Goal: Find specific page/section: Find specific page/section

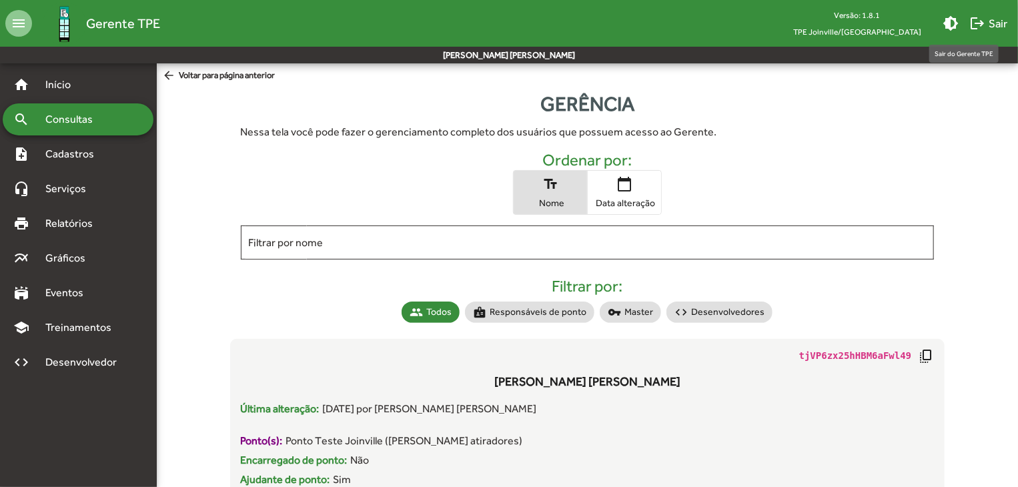
click at [990, 24] on span "logout Sair" at bounding box center [988, 23] width 38 height 24
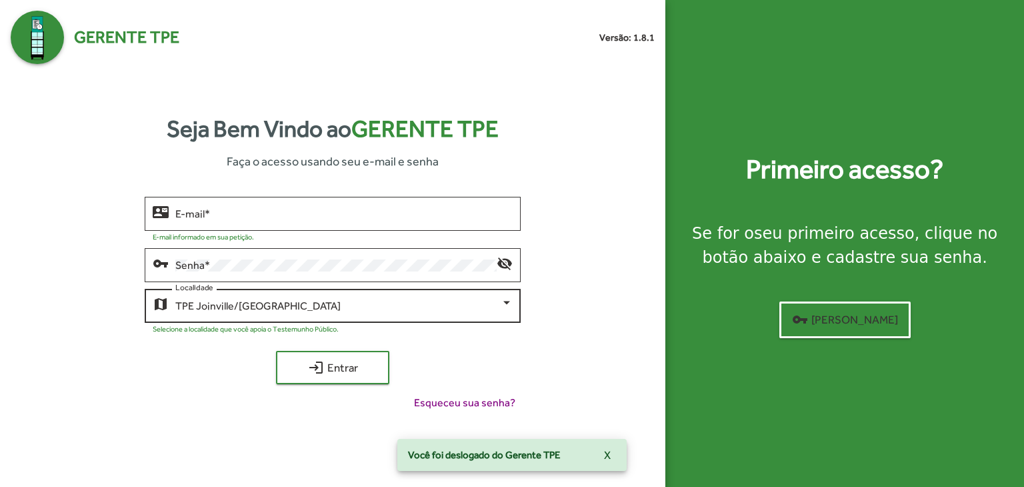
click at [436, 309] on div "TPE Joinville/[GEOGRAPHIC_DATA]" at bounding box center [337, 306] width 325 height 12
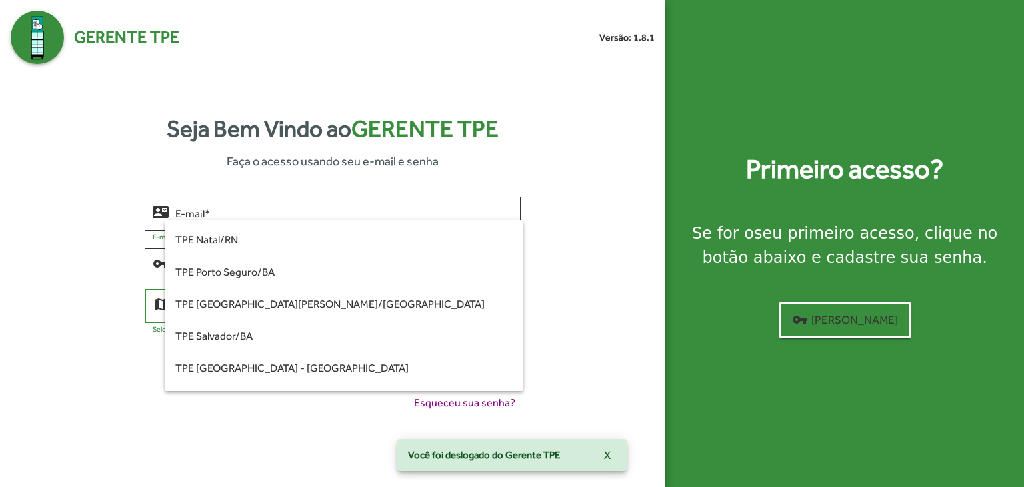
scroll to position [405, 0]
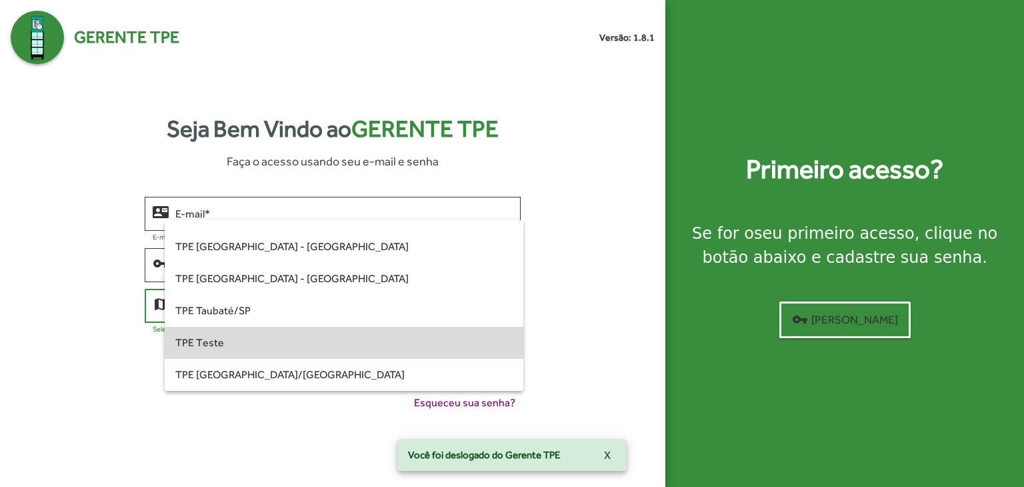
click at [417, 345] on span "TPE Teste" at bounding box center [343, 343] width 337 height 32
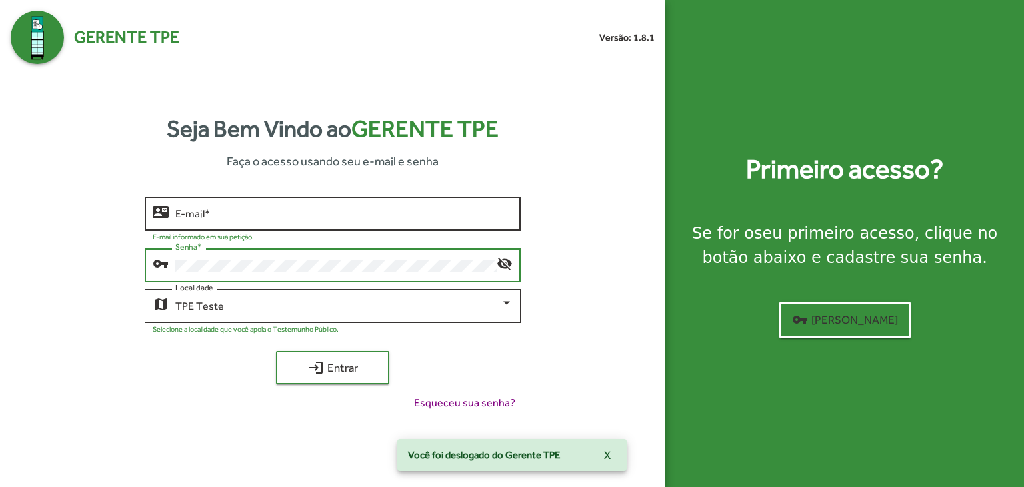
click at [357, 212] on input "E-mail *" at bounding box center [343, 214] width 337 height 12
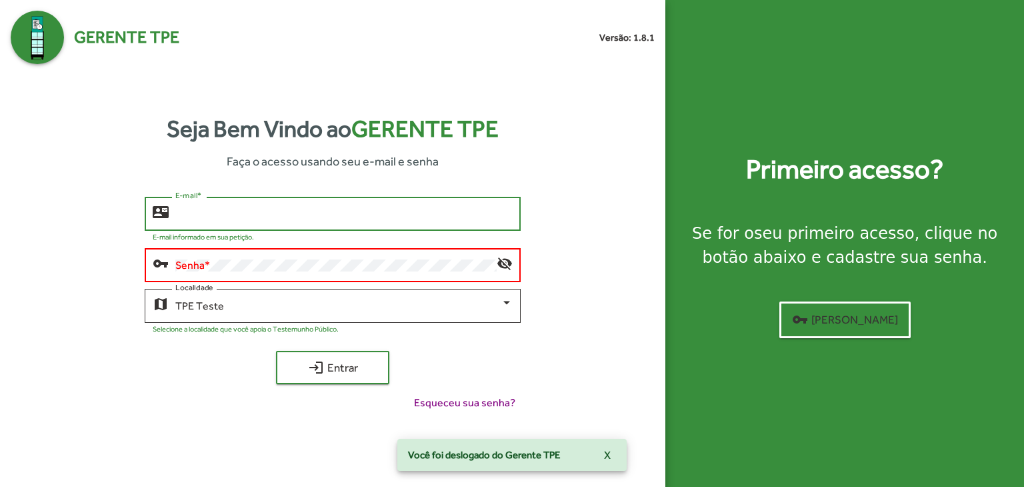
click at [357, 212] on input "E-mail *" at bounding box center [343, 214] width 337 height 12
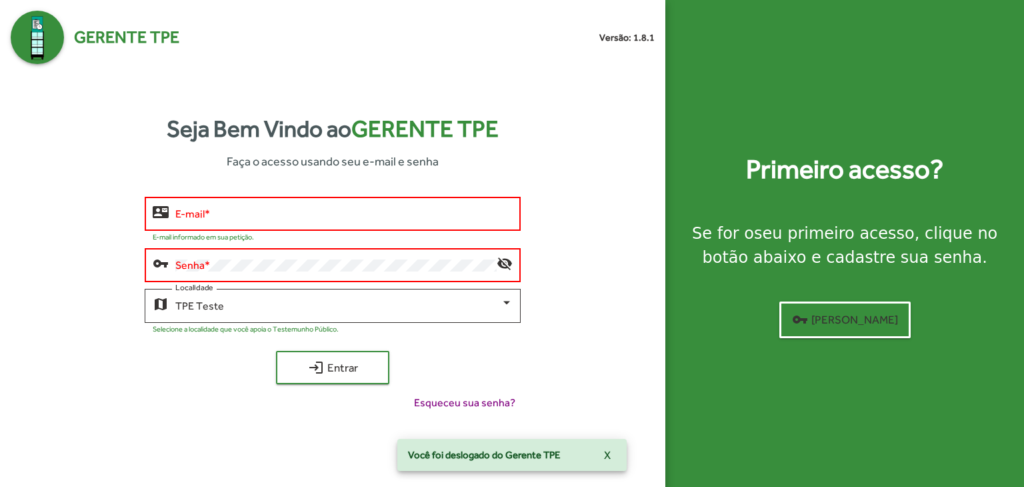
click at [351, 256] on div "Senha *" at bounding box center [335, 263] width 321 height 37
click at [351, 259] on div "Senha *" at bounding box center [335, 263] width 321 height 37
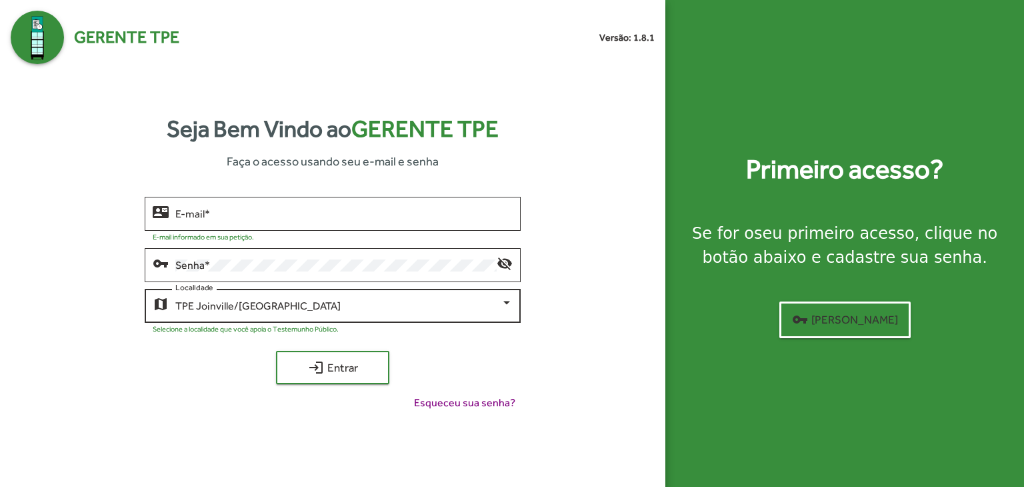
click at [200, 309] on span "TPE Joinville/[GEOGRAPHIC_DATA]" at bounding box center [257, 305] width 165 height 13
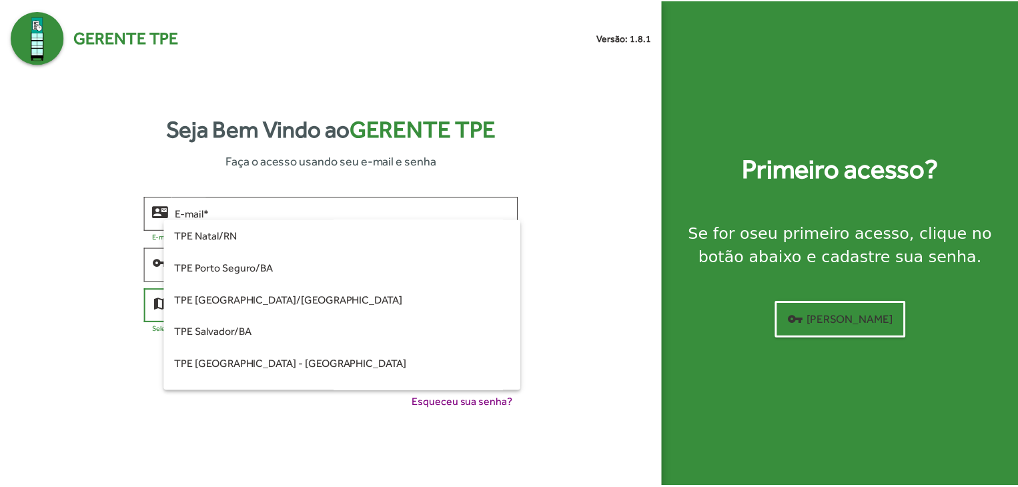
scroll to position [405, 0]
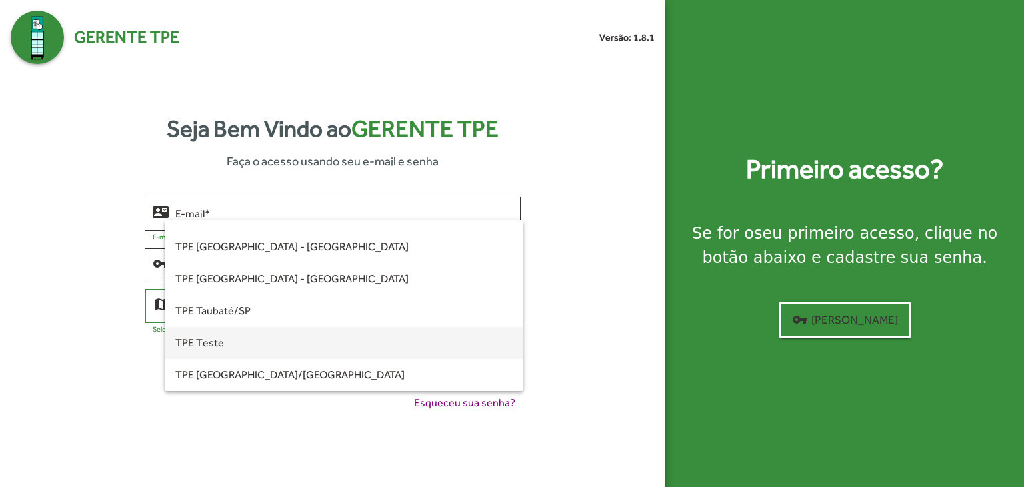
click at [207, 350] on span "TPE Teste" at bounding box center [343, 343] width 337 height 32
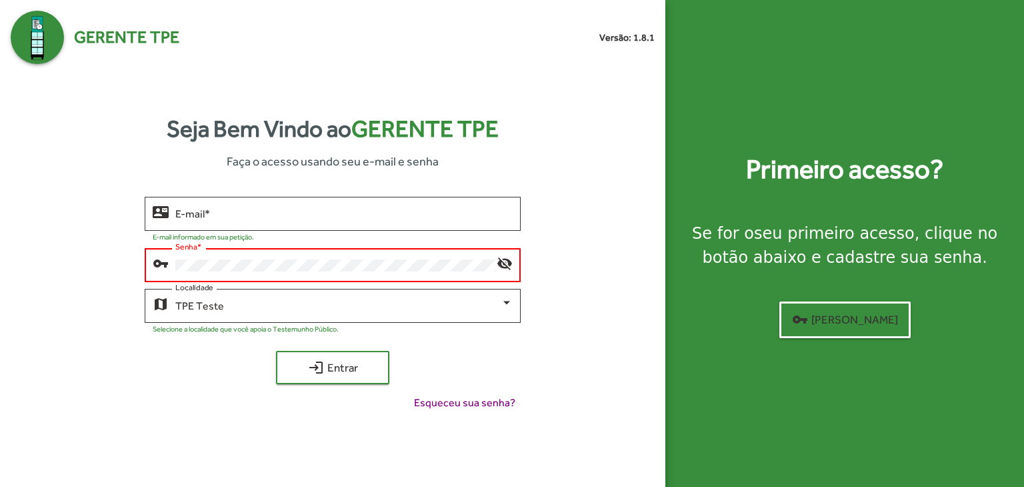
type input "**********"
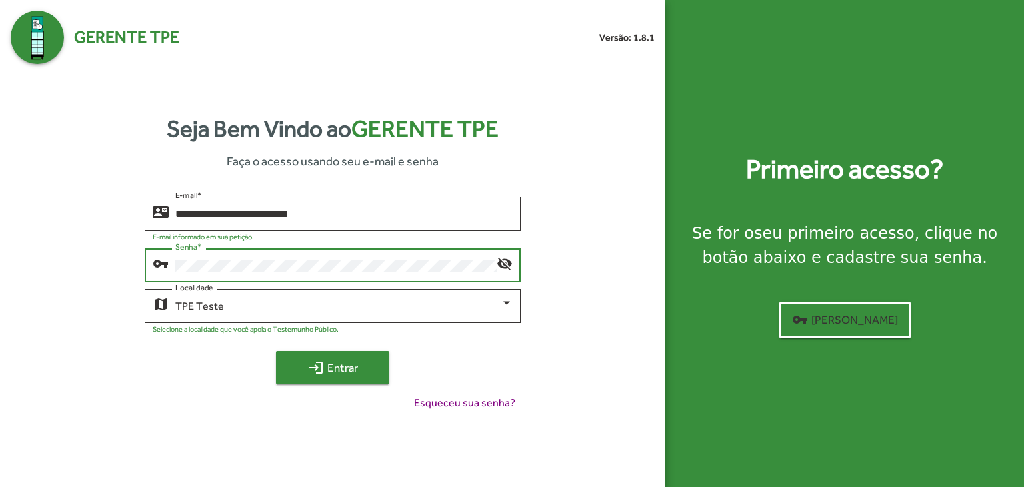
click at [345, 361] on span "login Entrar" at bounding box center [332, 367] width 89 height 24
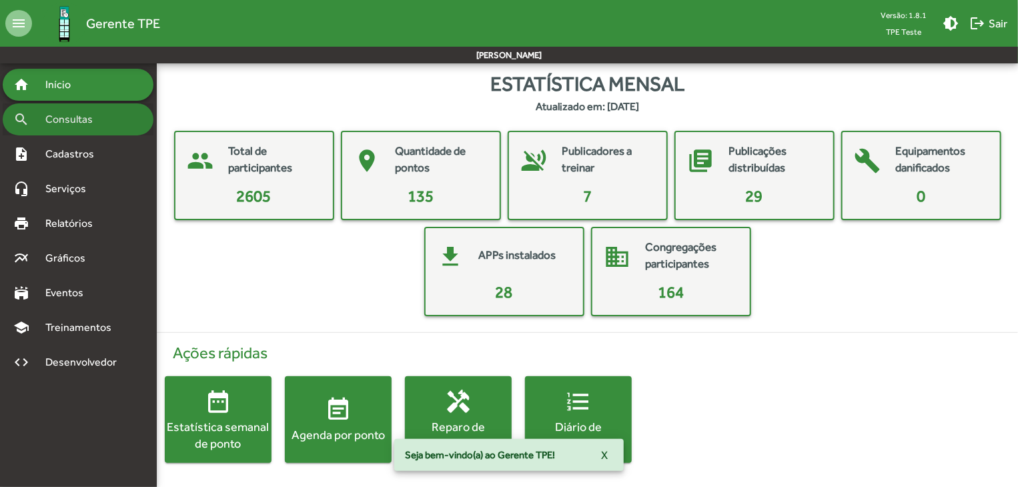
click at [96, 122] on span "Consultas" at bounding box center [73, 119] width 73 height 16
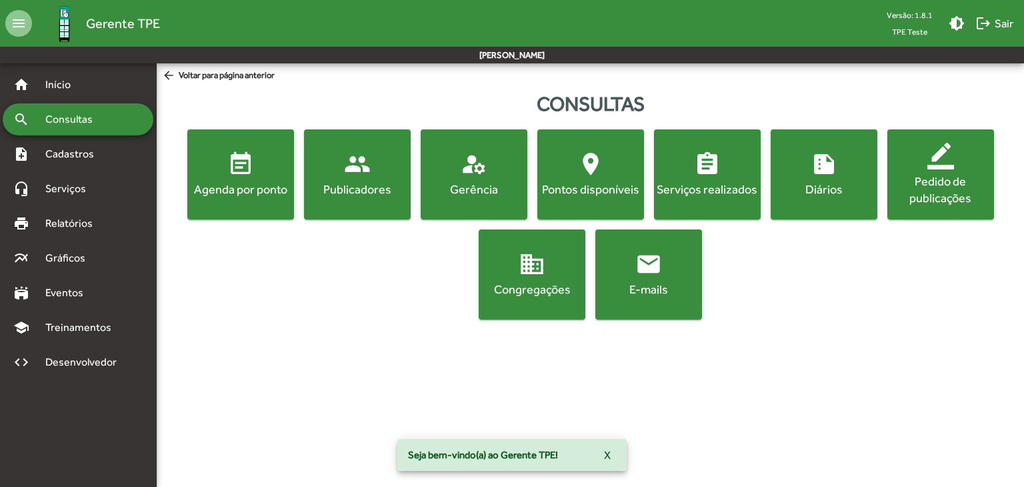
click at [614, 179] on span "location_on Pontos disponíveis" at bounding box center [590, 174] width 101 height 47
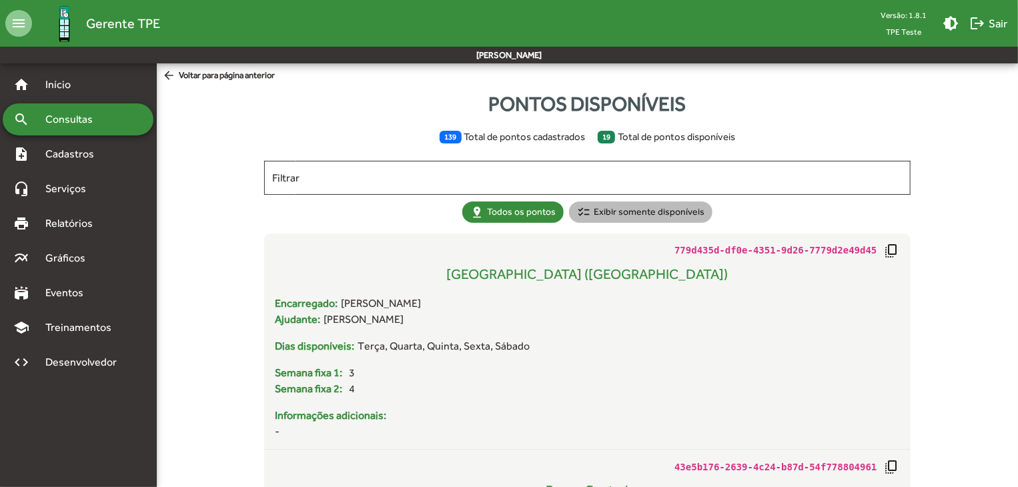
click at [644, 214] on mat-chip "checklist Exibir somente disponíveis" at bounding box center [640, 211] width 143 height 21
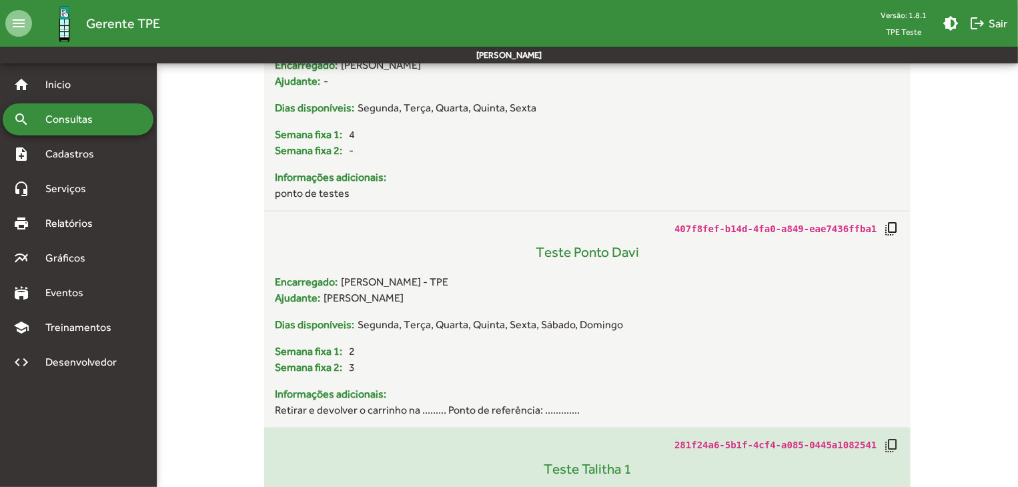
scroll to position [3270, 0]
